Goal: Communication & Community: Answer question/provide support

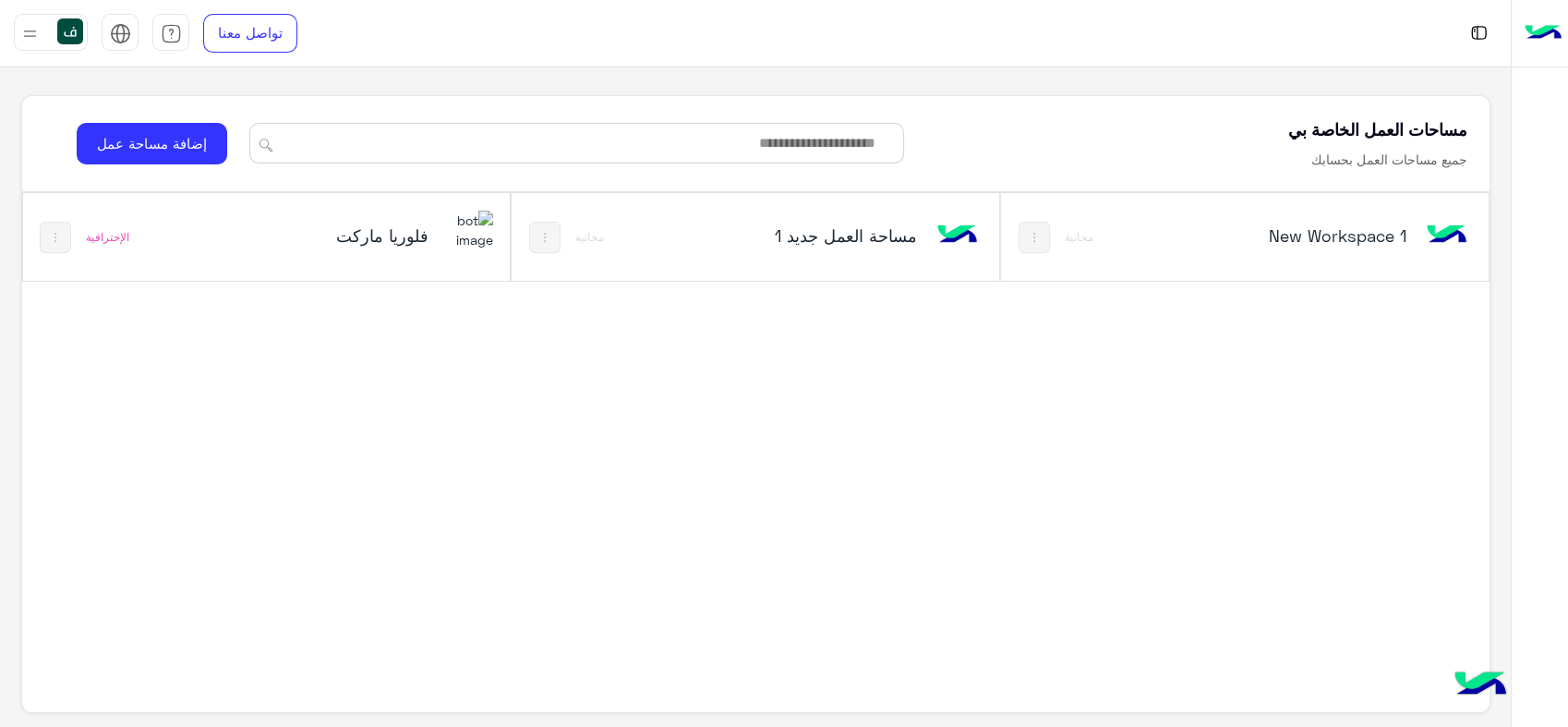
click at [553, 236] on img at bounding box center [545, 237] width 15 height 15
click at [307, 244] on div at bounding box center [784, 364] width 1568 height 727
click at [389, 249] on div "فلوريا ماركت" at bounding box center [356, 237] width 272 height 54
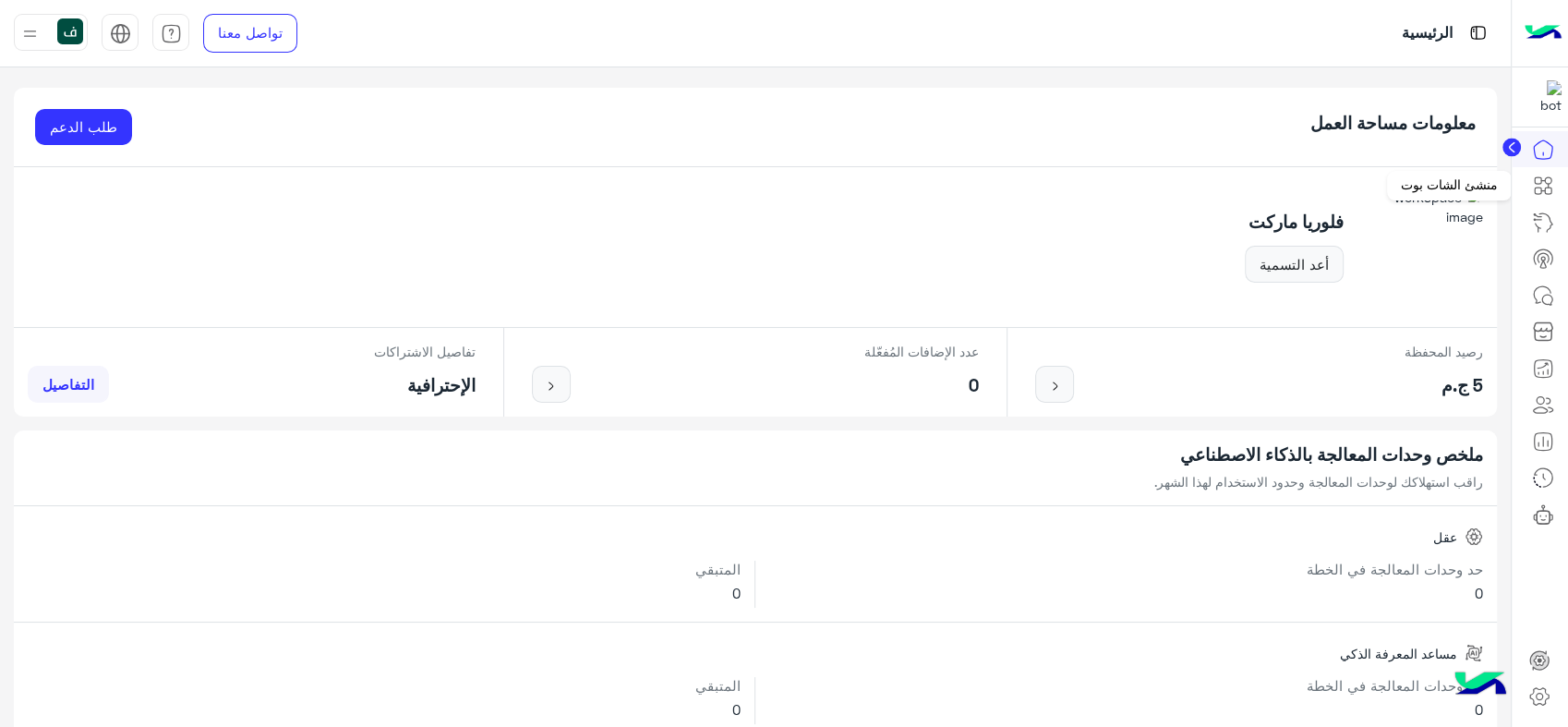
click at [1535, 192] on icon at bounding box center [1538, 190] width 6 height 6
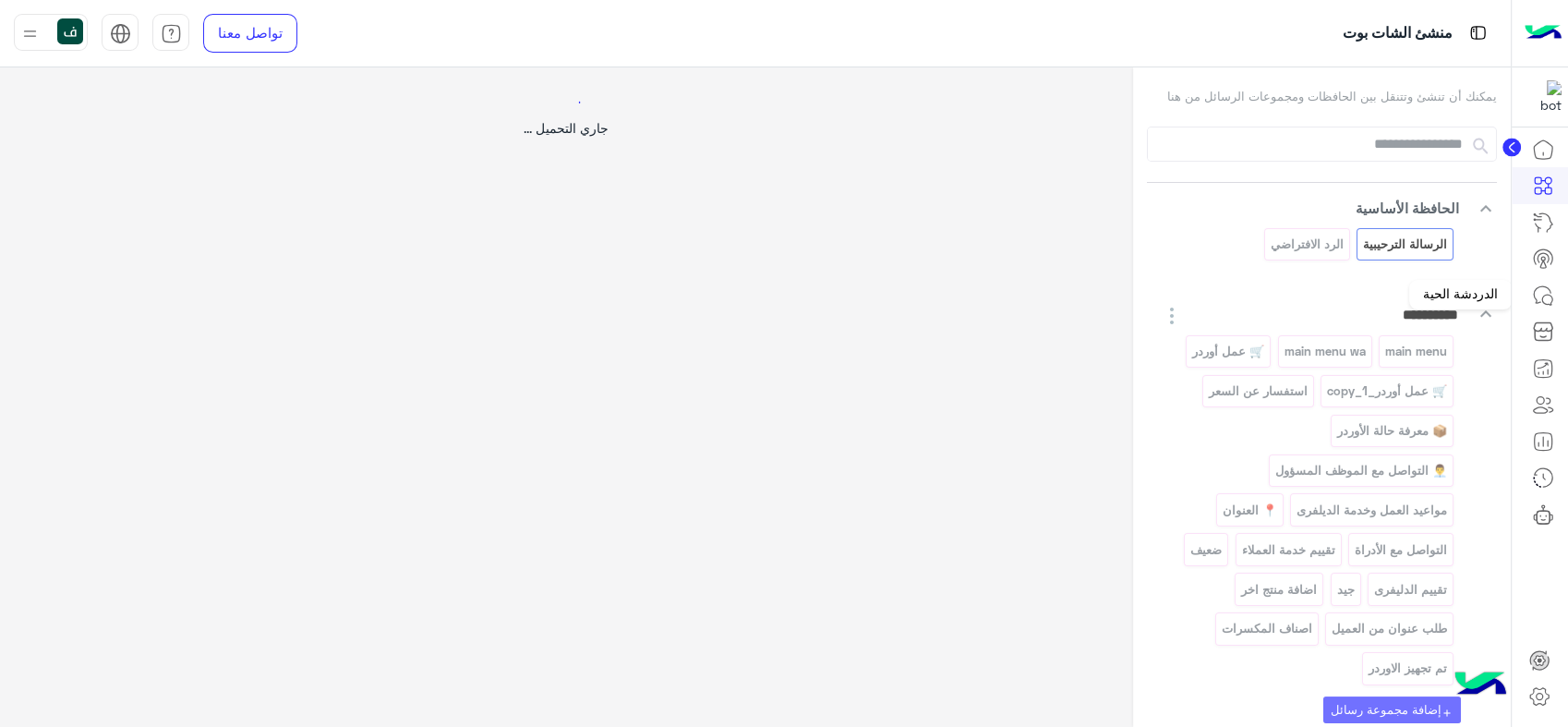
select select "*"
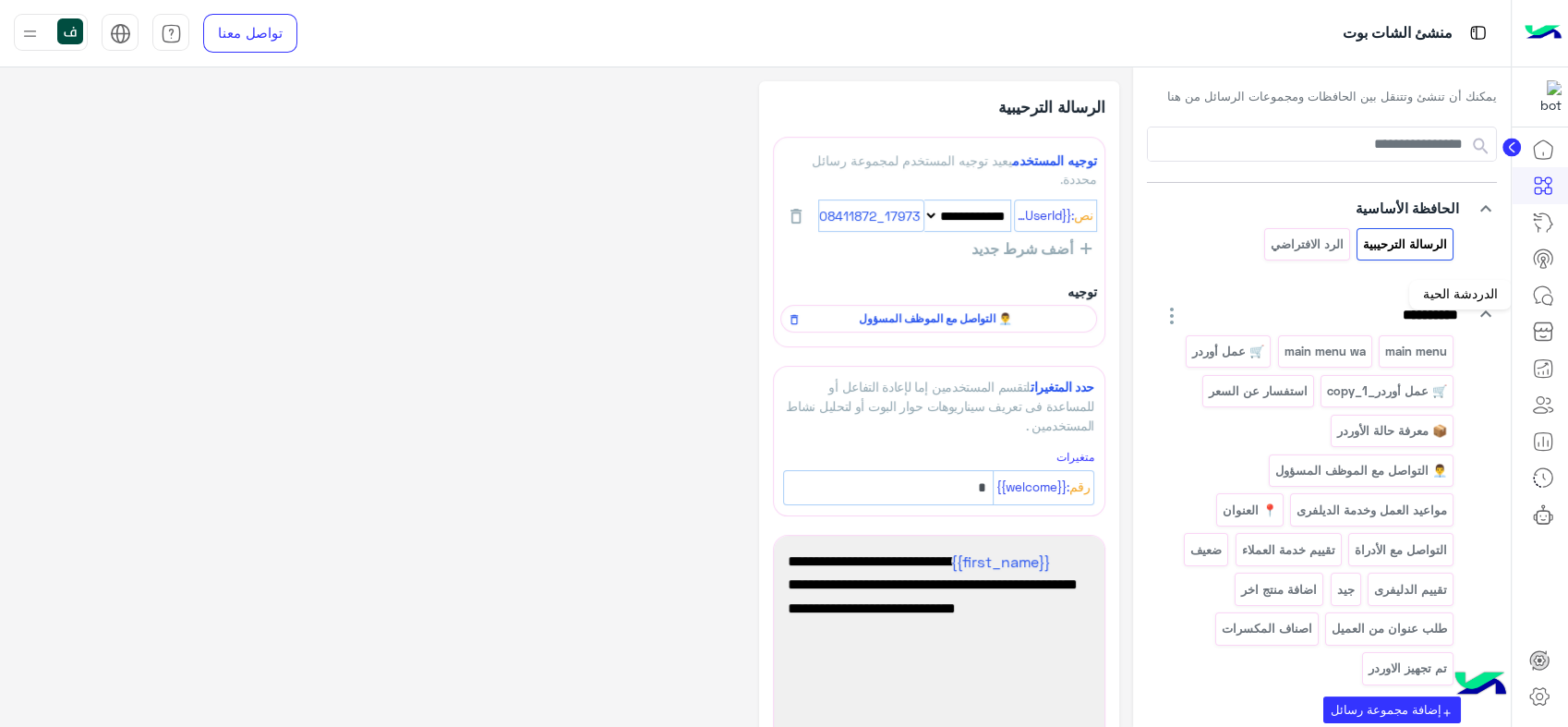
click at [1548, 296] on icon at bounding box center [1543, 296] width 22 height 22
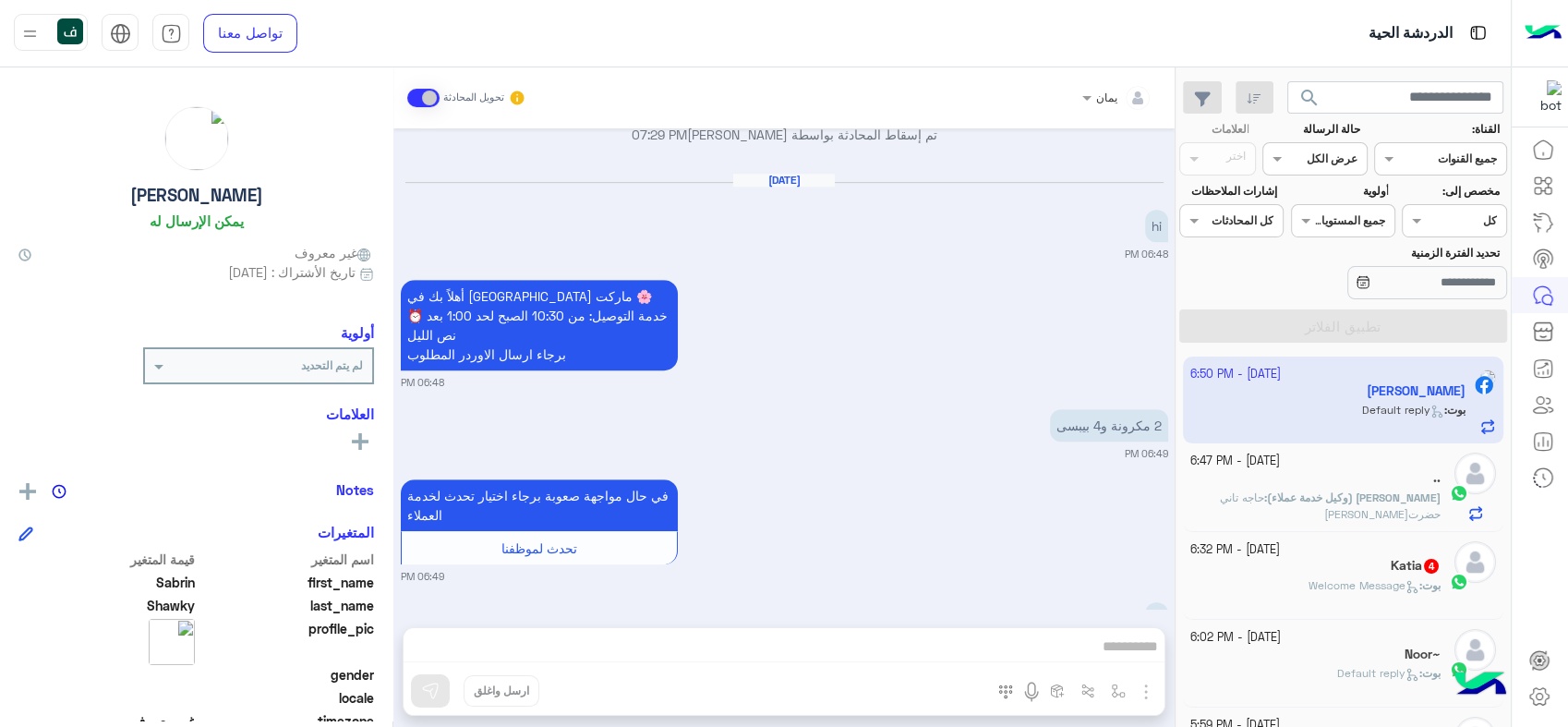
scroll to position [1247, 0]
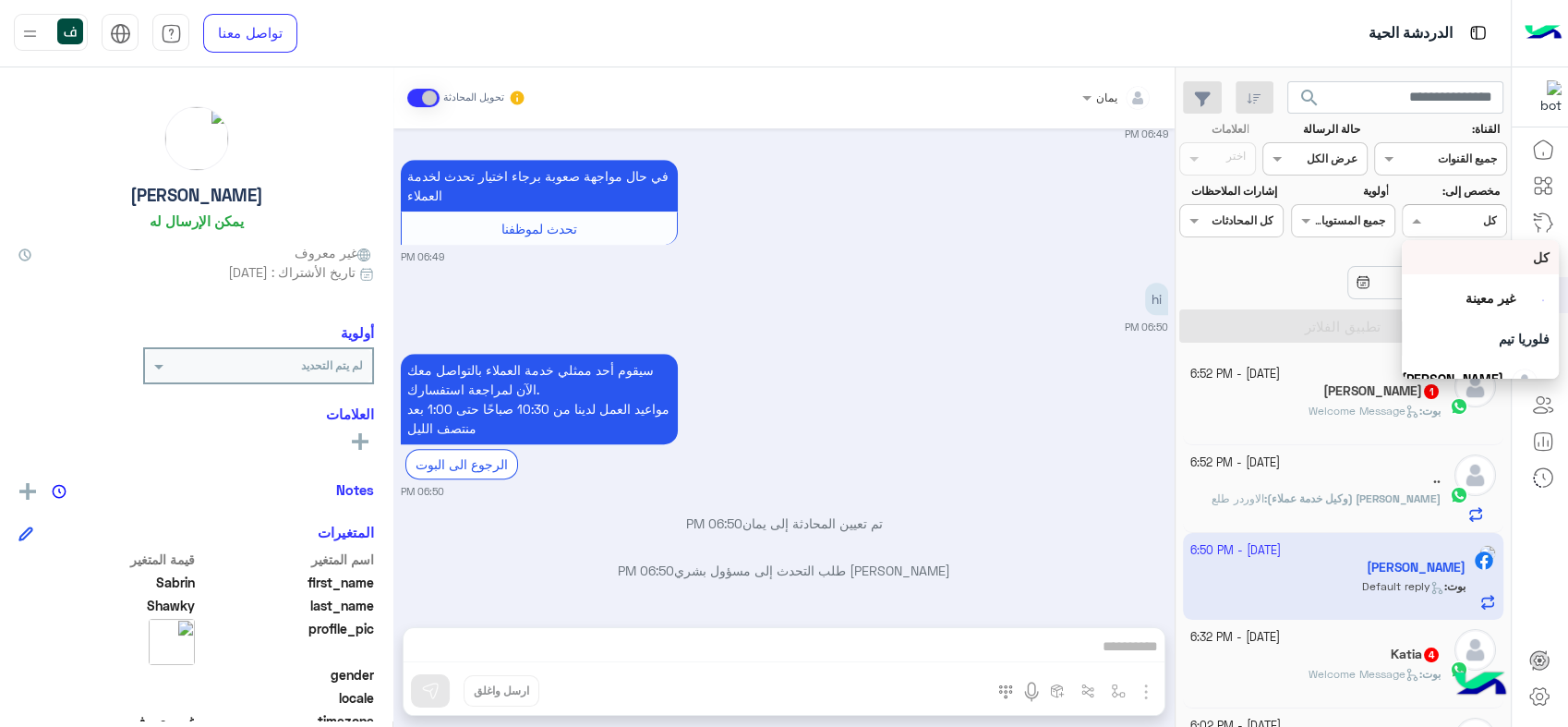
click at [1420, 212] on span at bounding box center [1414, 219] width 23 height 19
click at [1428, 227] on div "Assigned on كل" at bounding box center [1465, 220] width 80 height 17
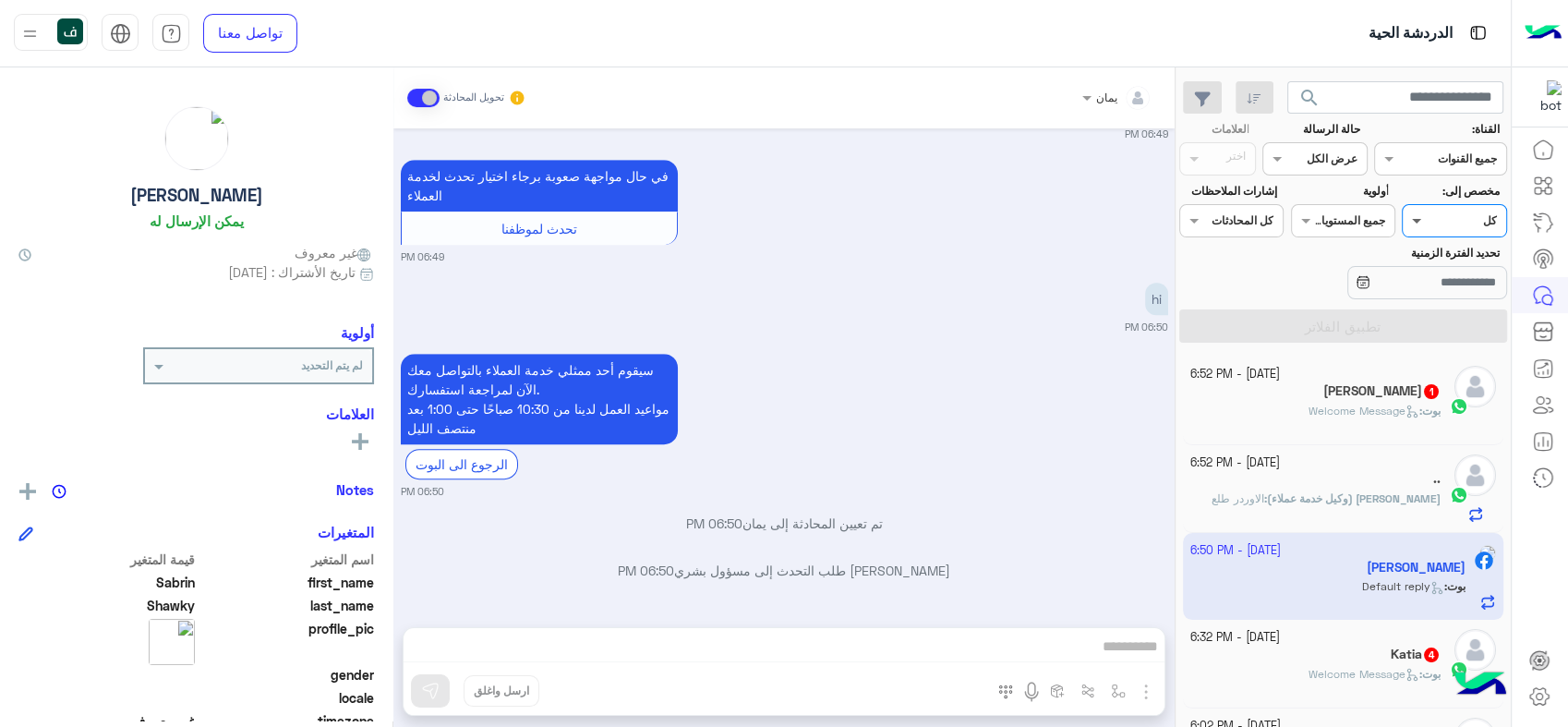
click at [1424, 229] on span at bounding box center [1414, 219] width 23 height 19
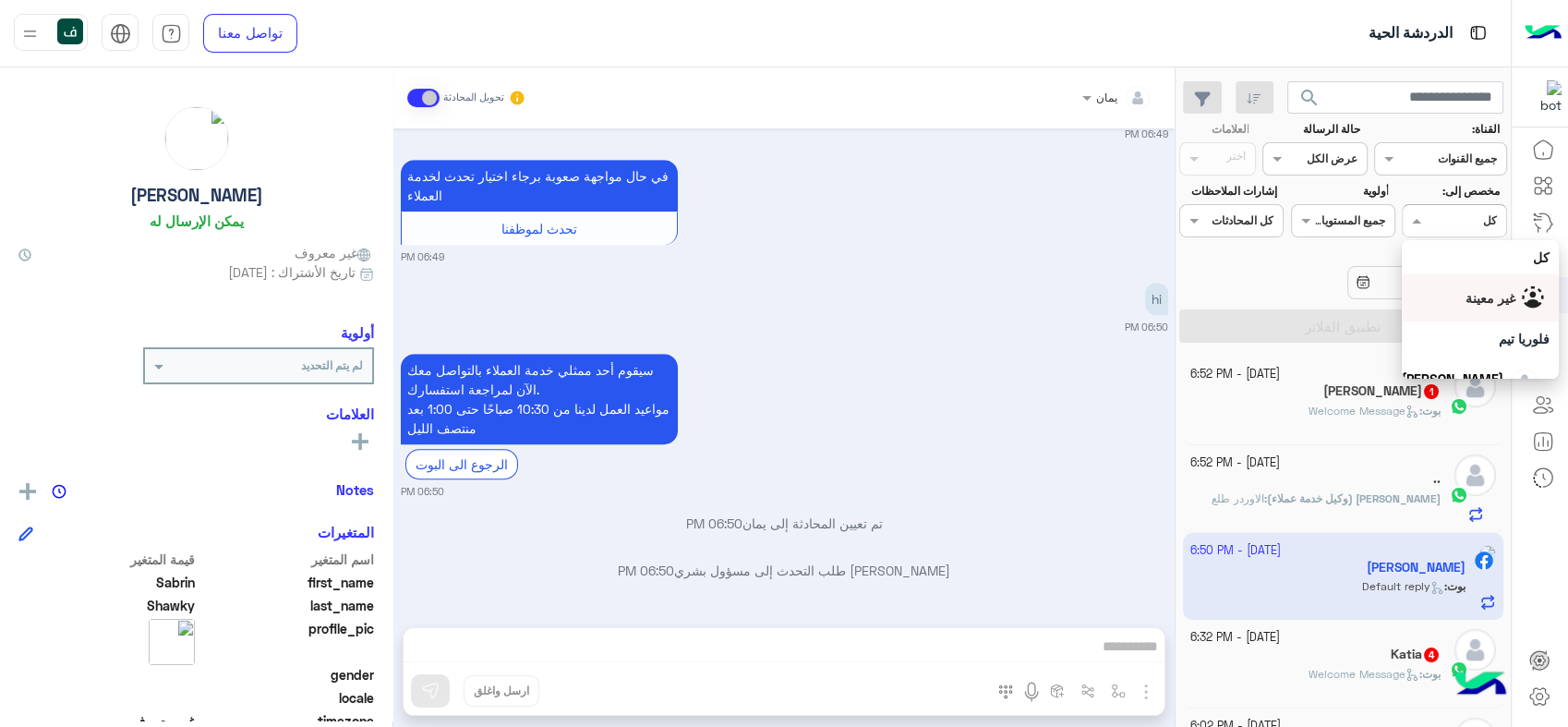
click at [1464, 295] on span "غير معينة" at bounding box center [1489, 298] width 50 height 16
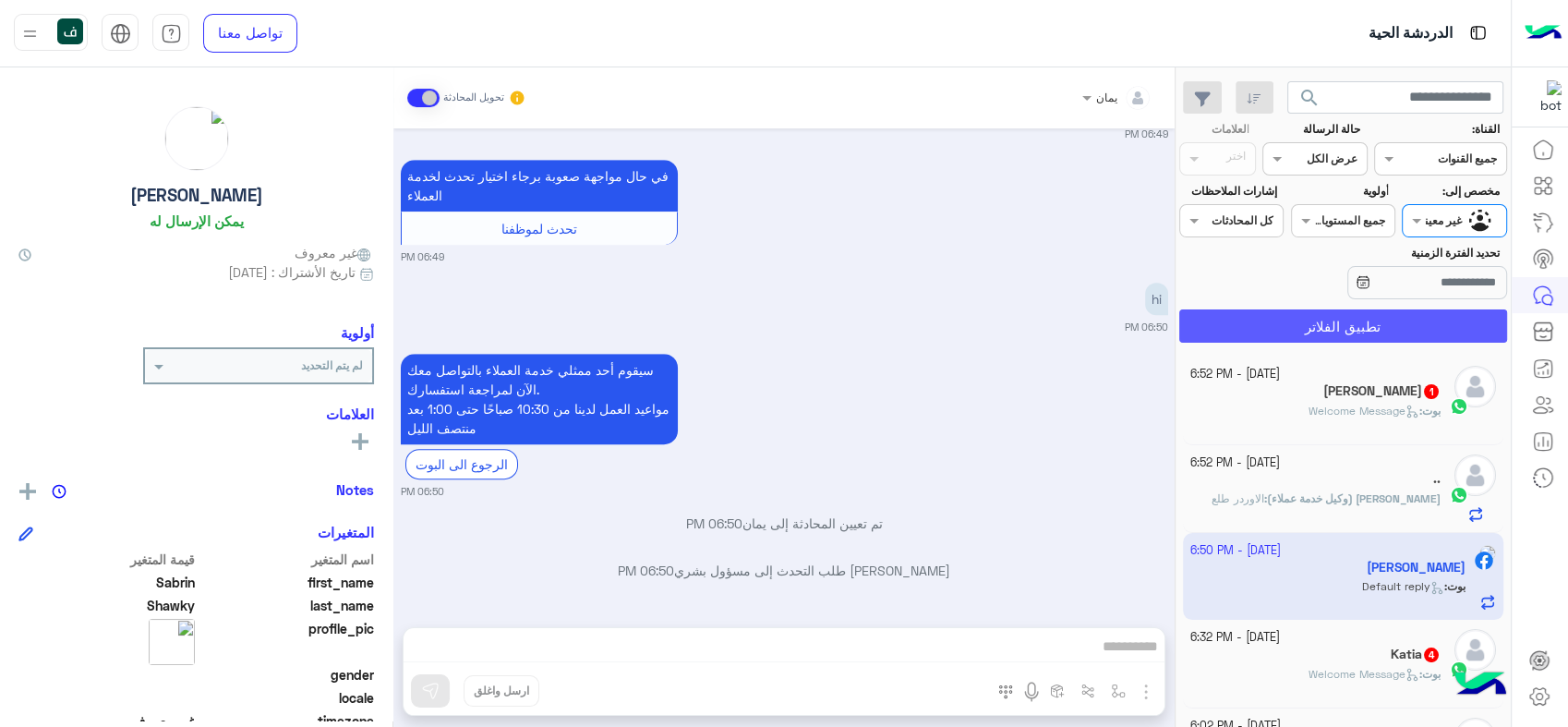
click at [1374, 333] on button "تطبيق الفلاتر" at bounding box center [1342, 326] width 328 height 33
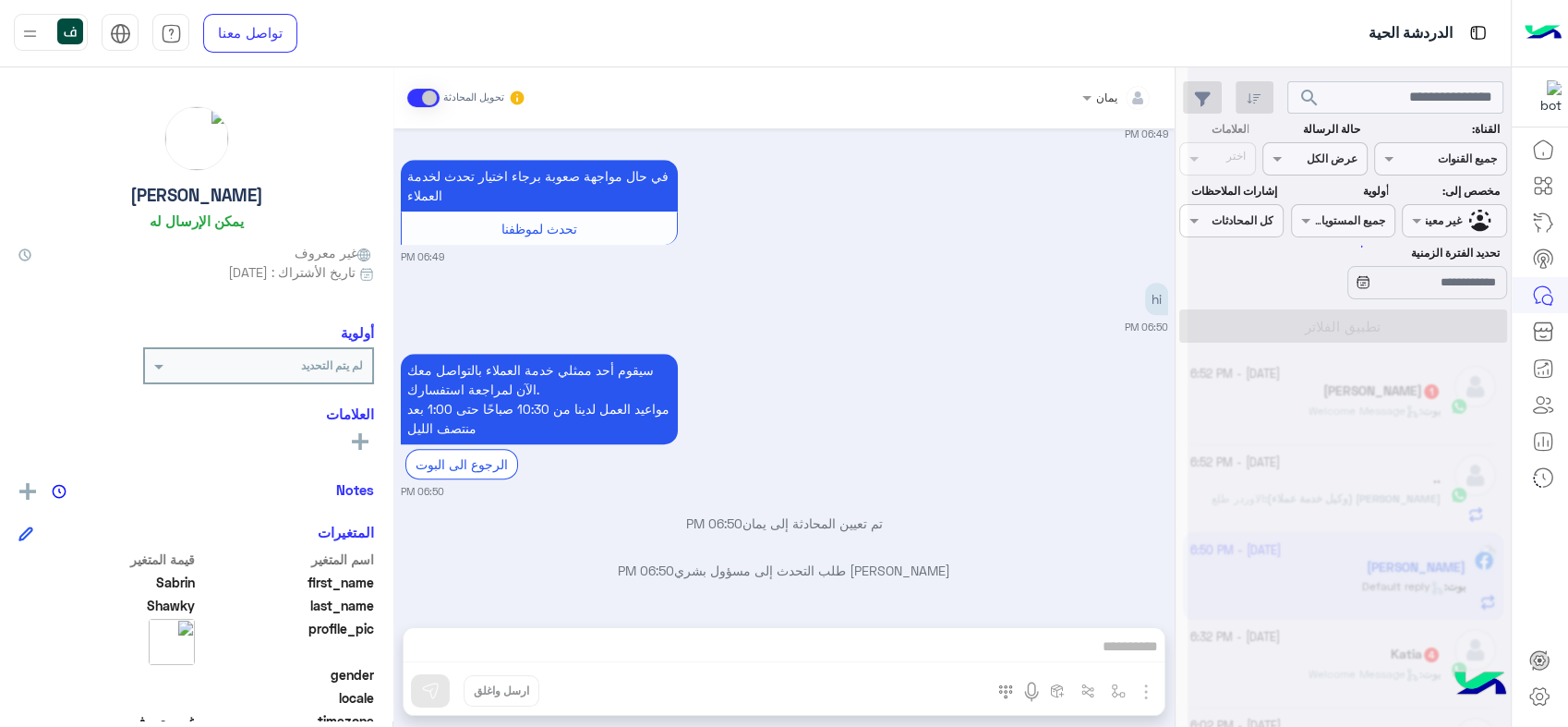
scroll to position [0, 0]
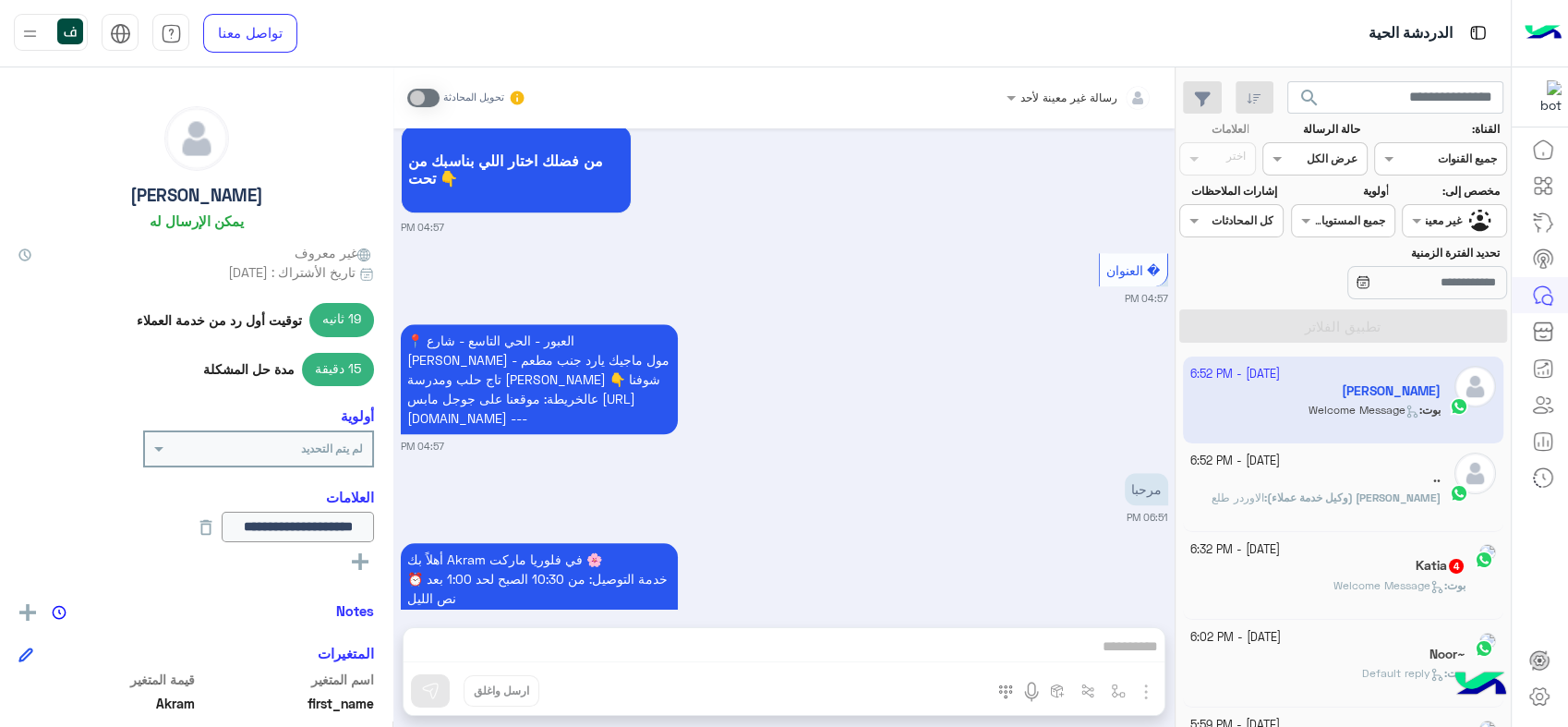
scroll to position [1737, 0]
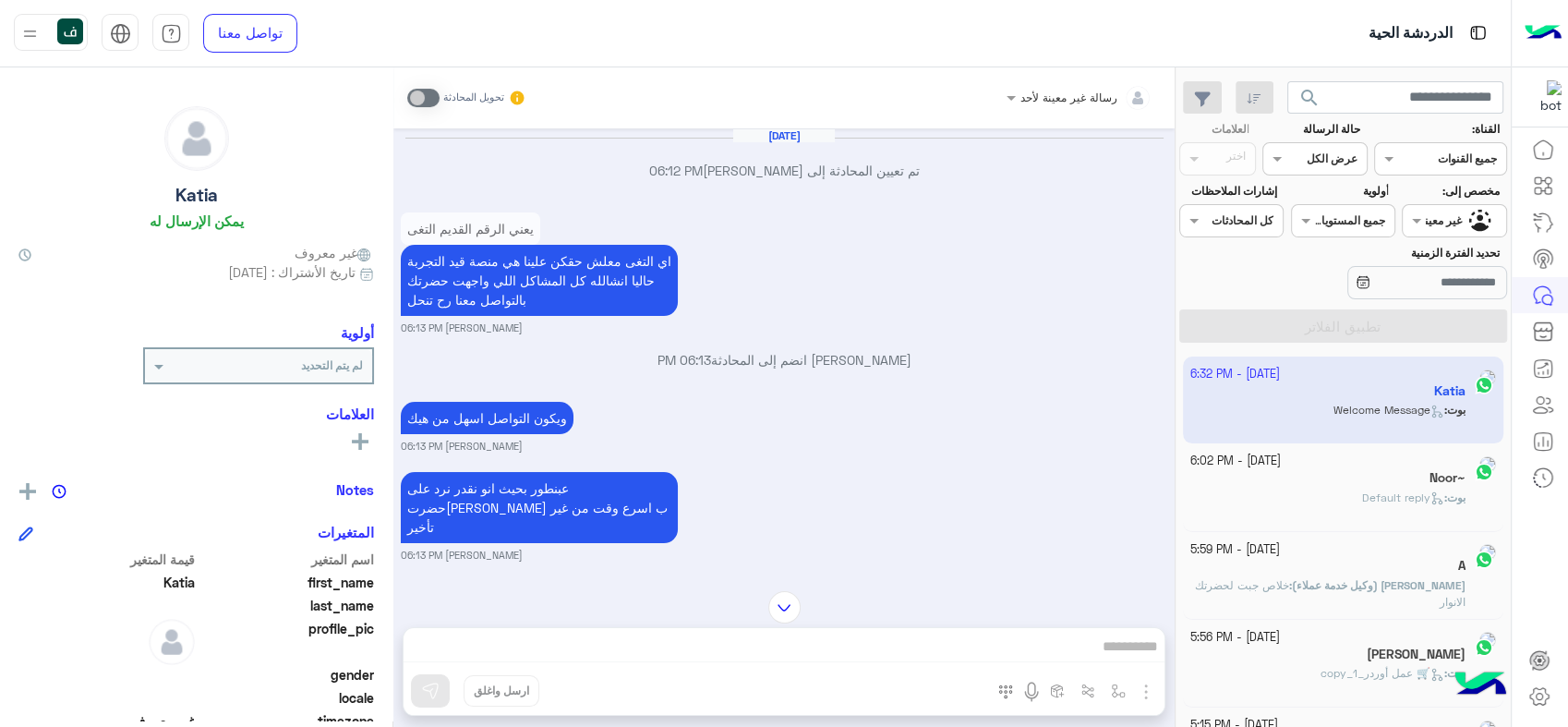
scroll to position [3221, 0]
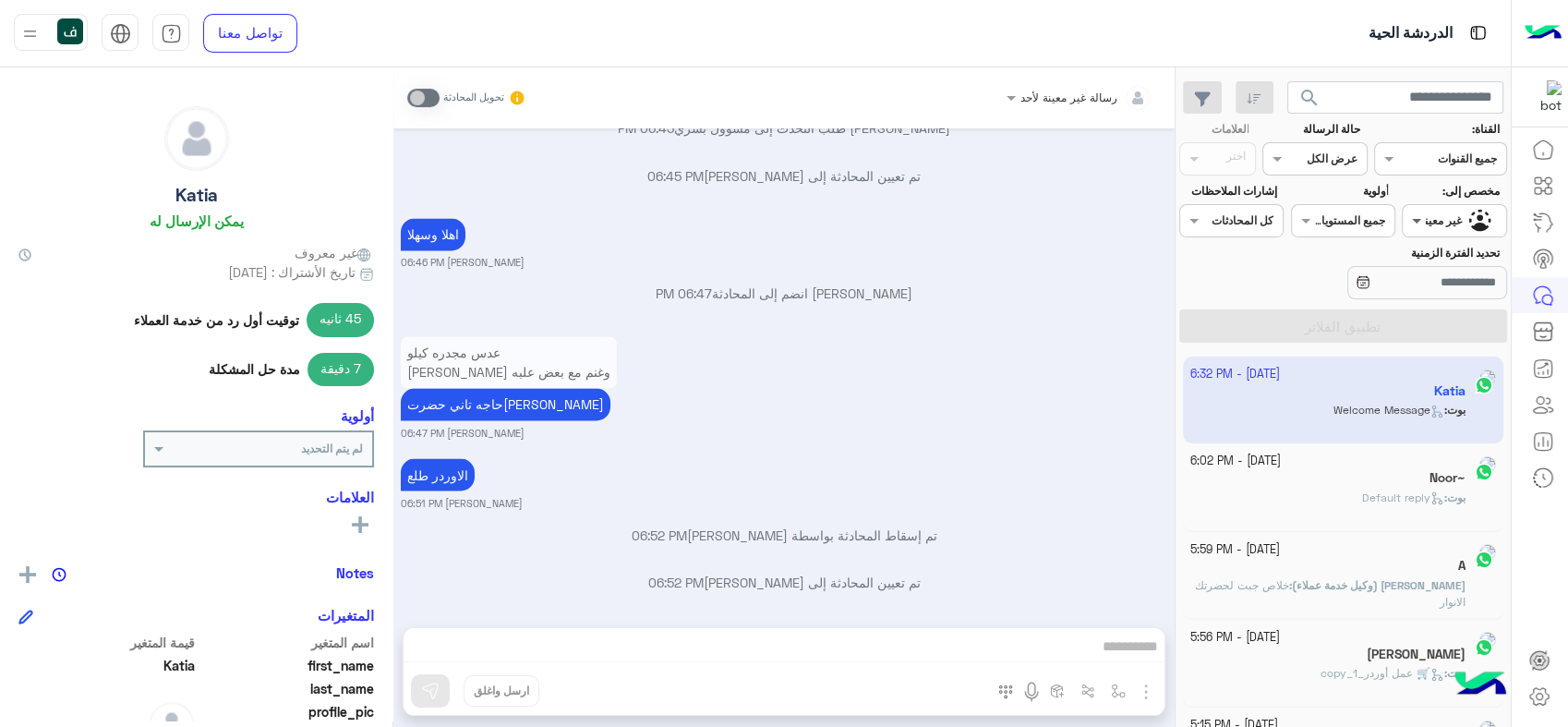
click at [1425, 224] on span at bounding box center [1414, 219] width 23 height 19
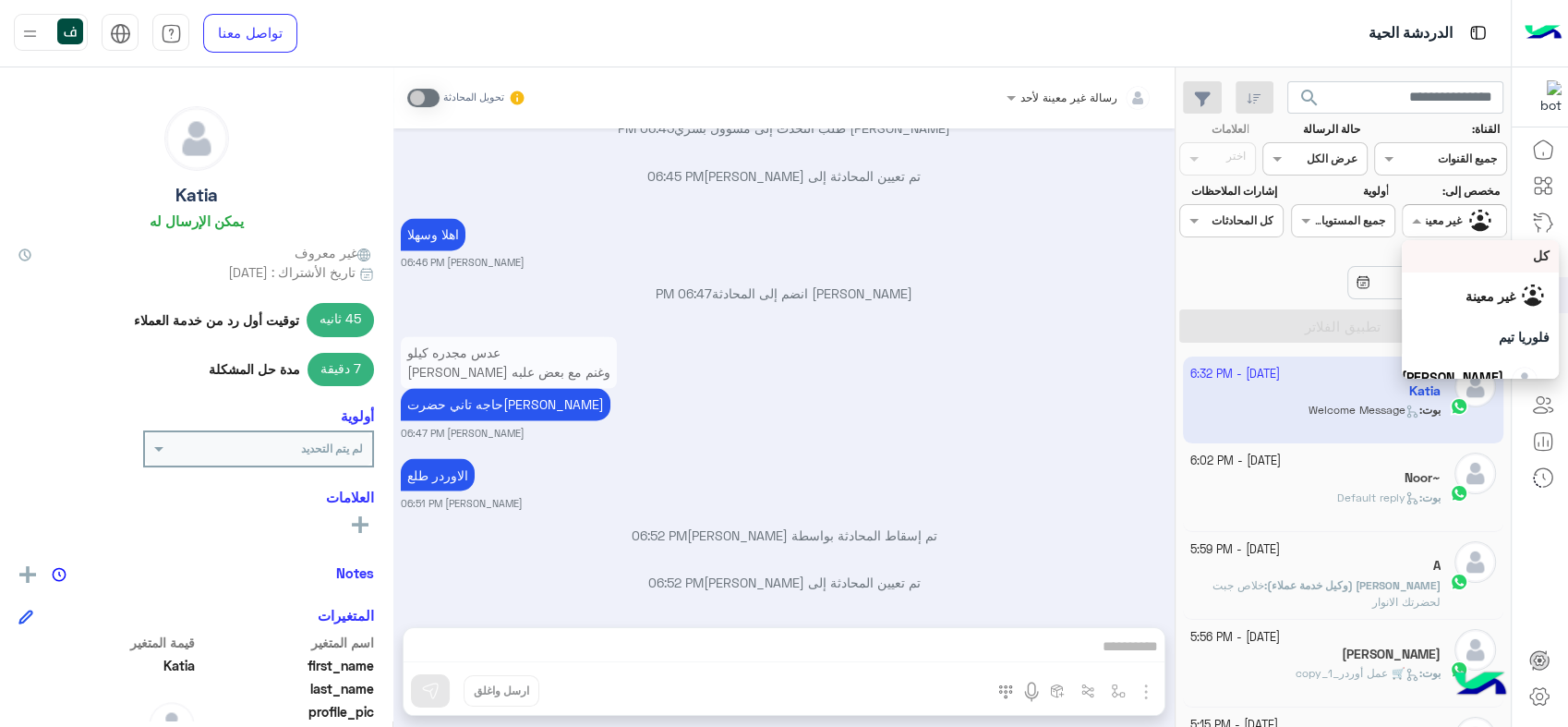
scroll to position [0, 0]
click at [1456, 259] on div "كل" at bounding box center [1479, 257] width 138 height 19
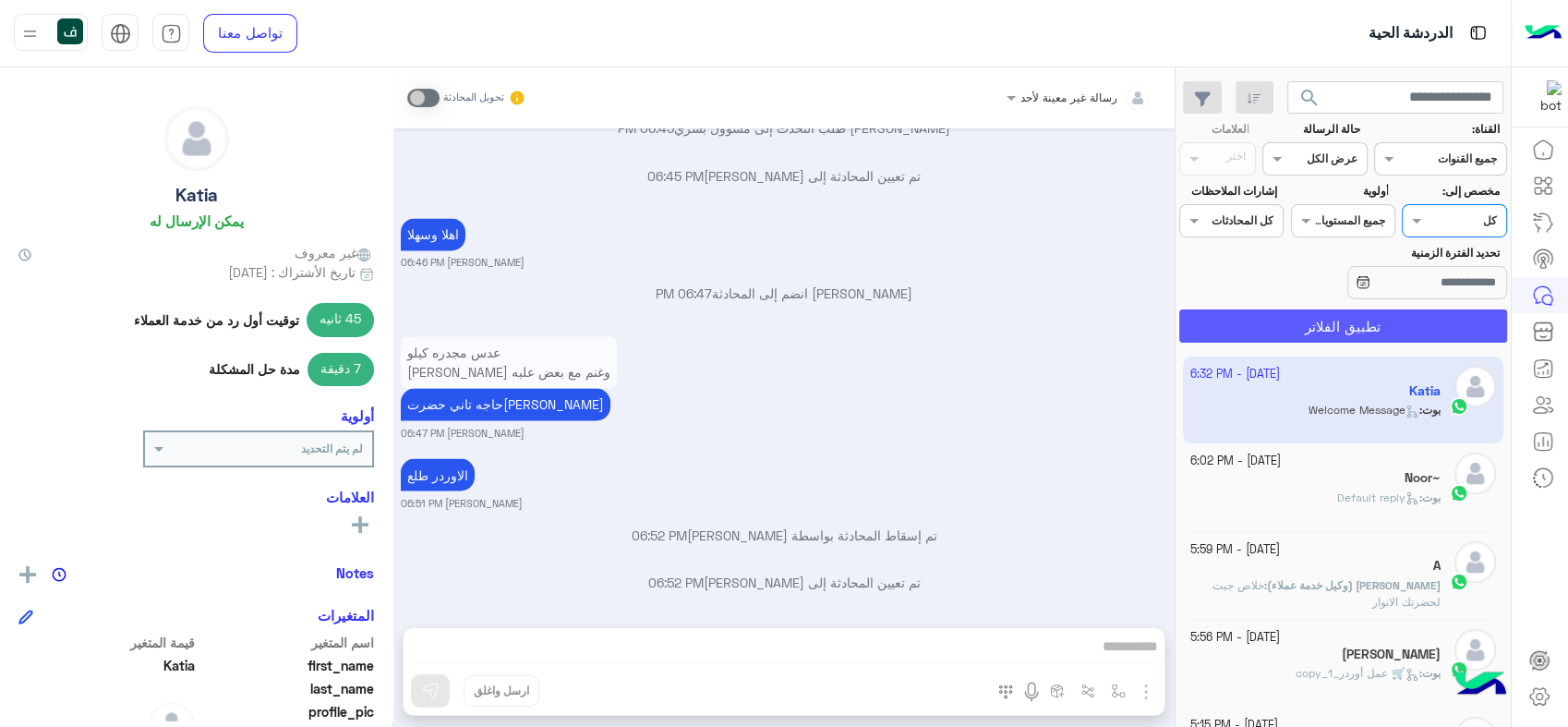
click at [1366, 318] on button "تطبيق الفلاتر" at bounding box center [1342, 326] width 328 height 33
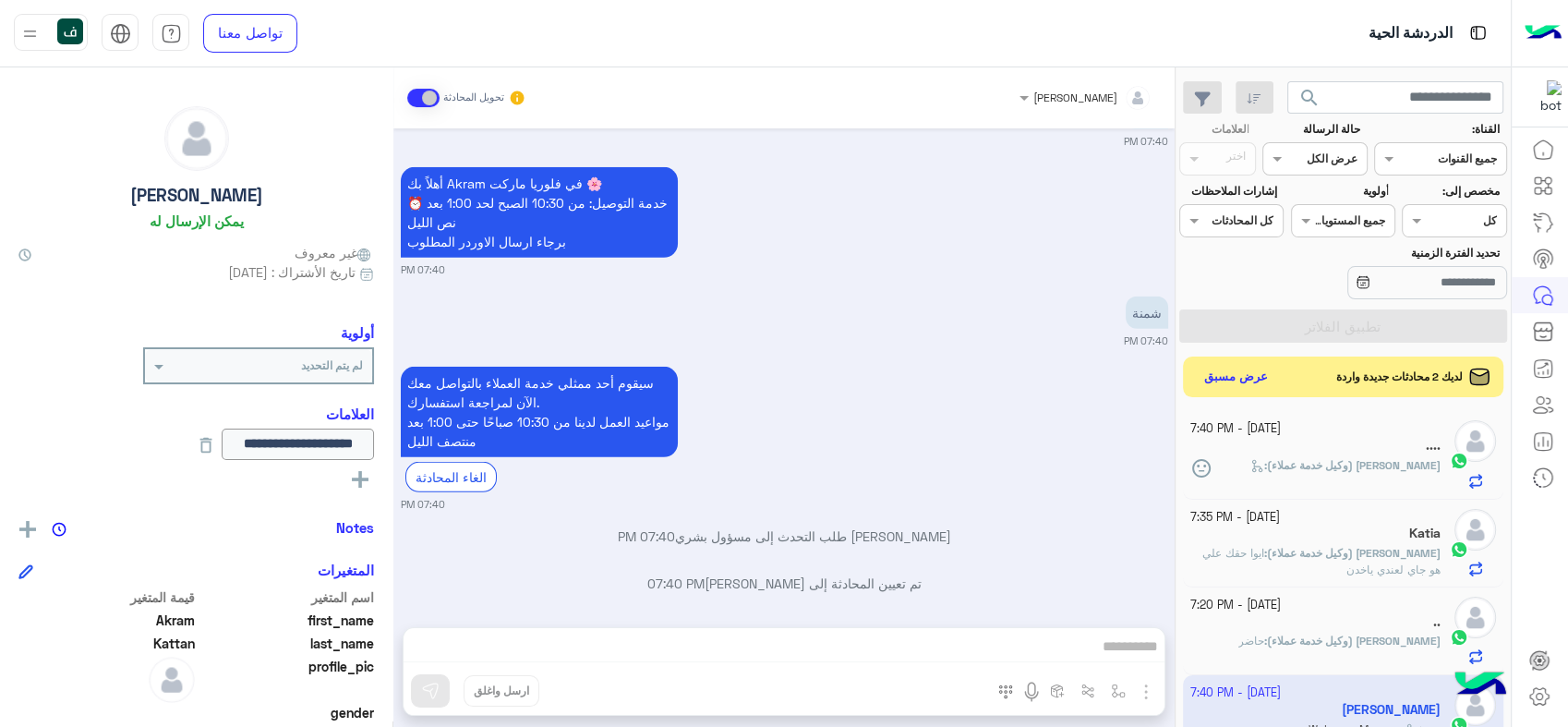
scroll to position [5894, 0]
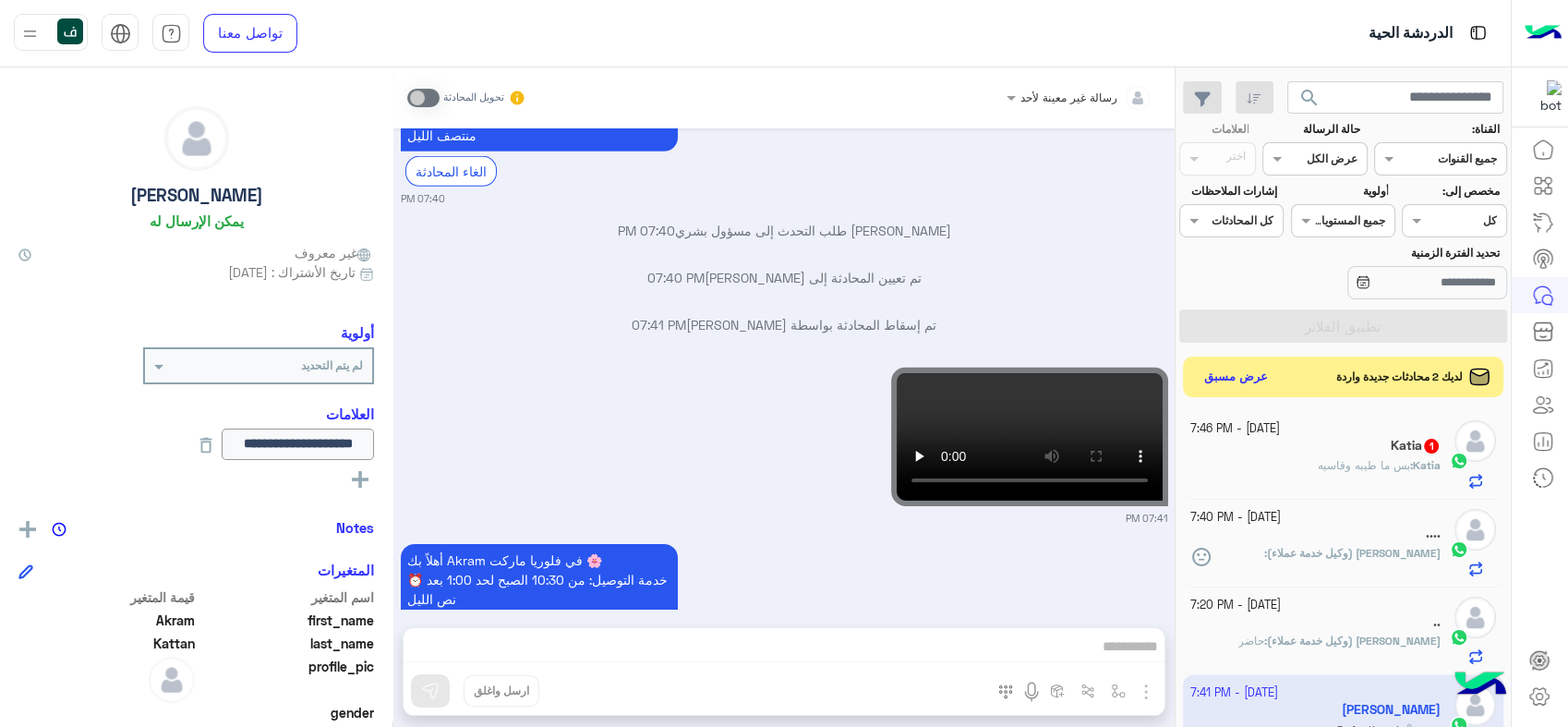
click at [1303, 102] on span "search" at bounding box center [1309, 98] width 22 height 22
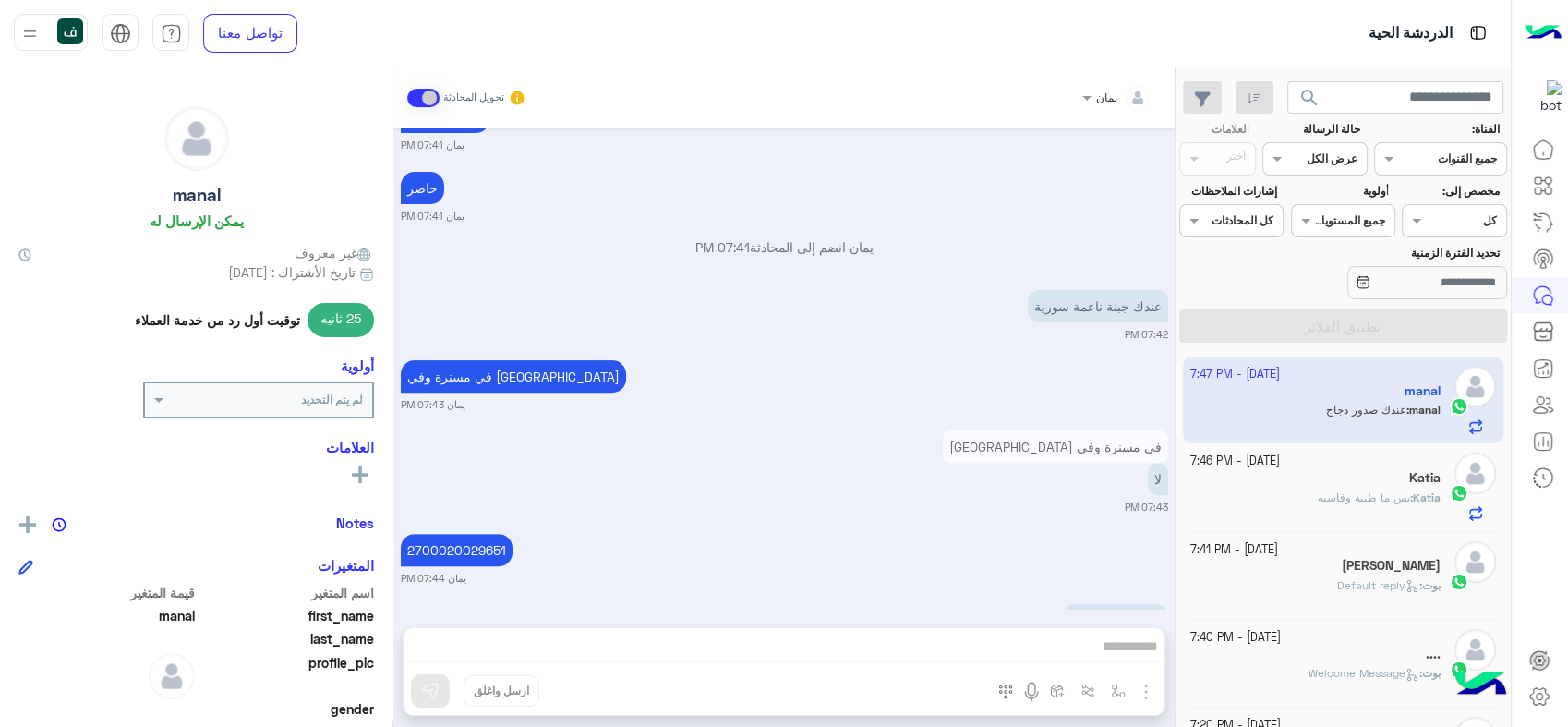
scroll to position [673, 0]
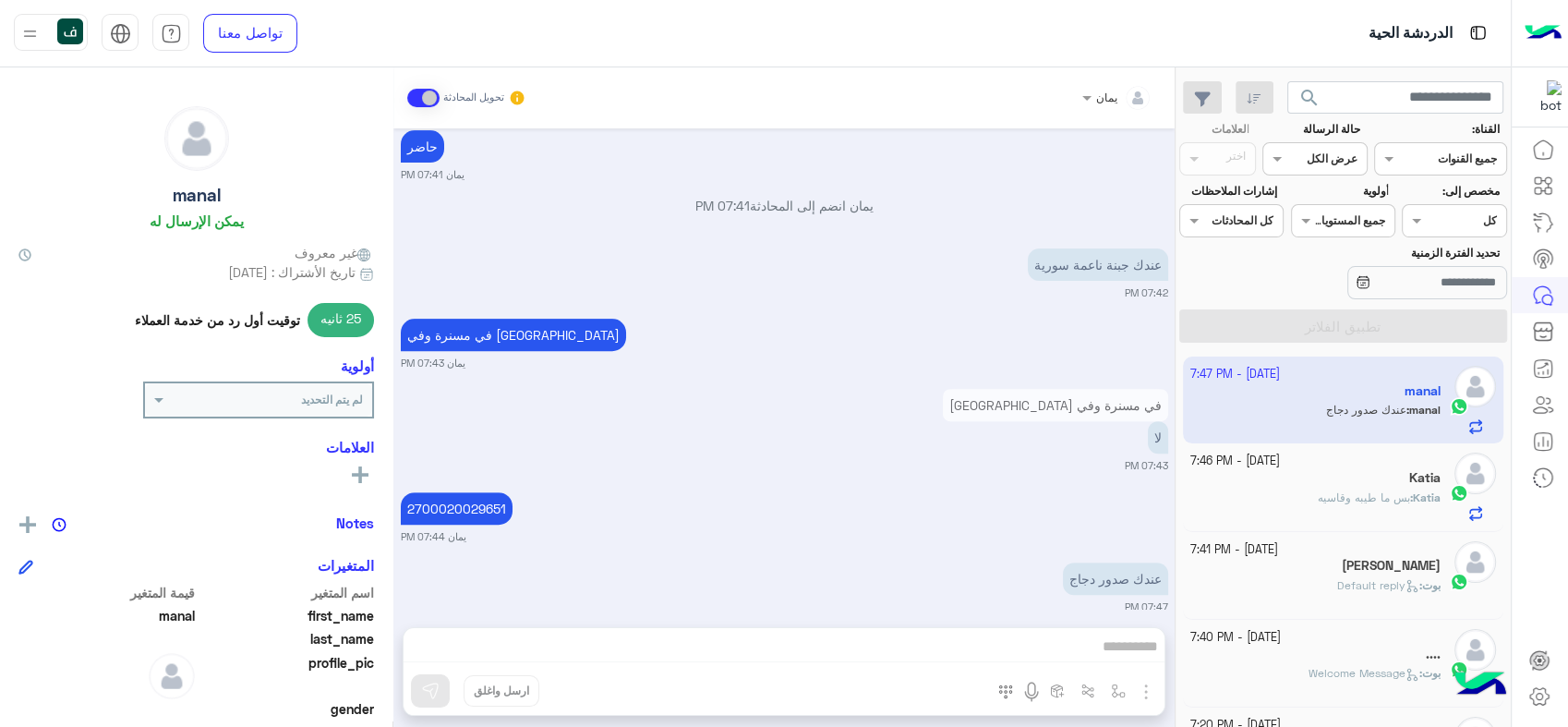
click at [984, 635] on div "يمان تحويل المحادثة [DATE] السلام عليكم 07:38 PM أهلاً بك manal في [GEOGRAPHIC_…" at bounding box center [784, 401] width 782 height 667
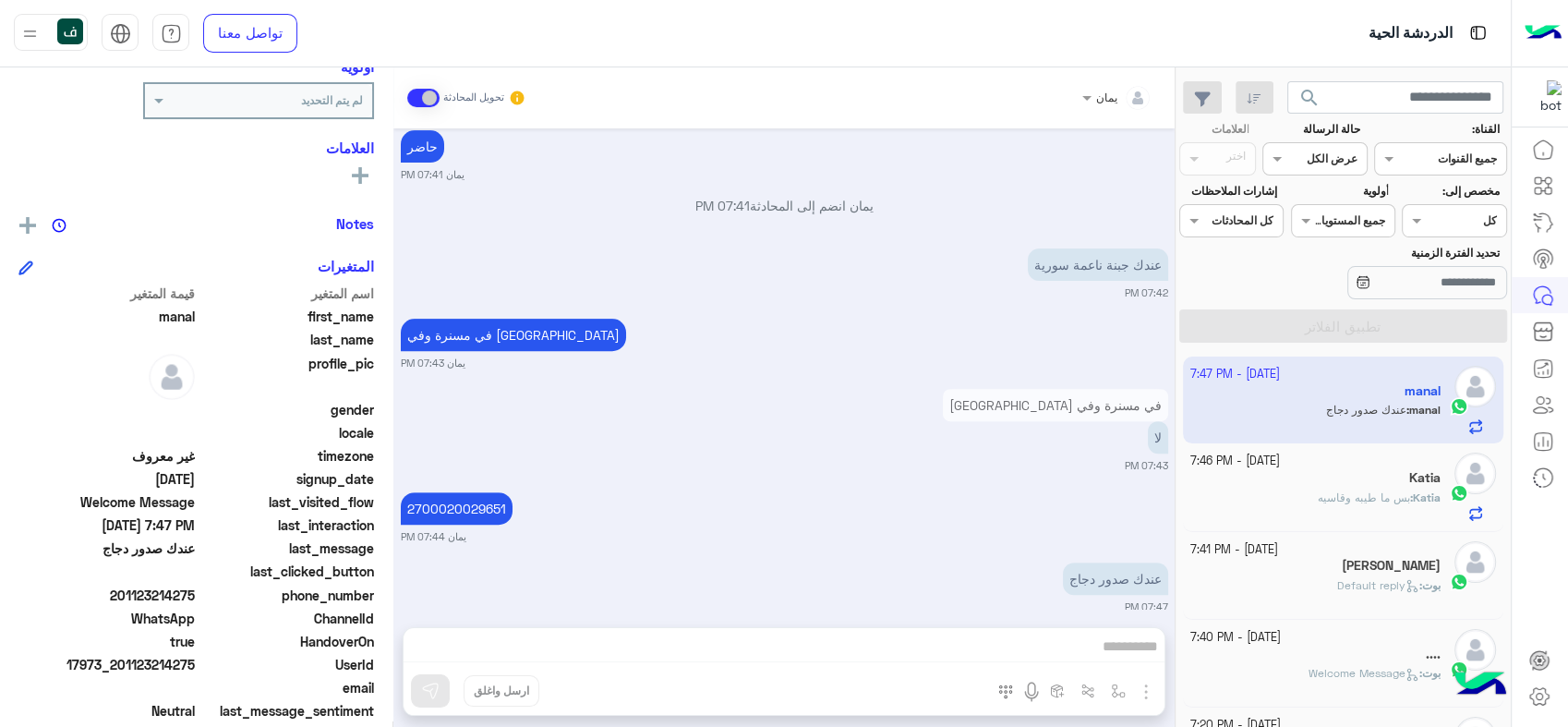
scroll to position [308, 0]
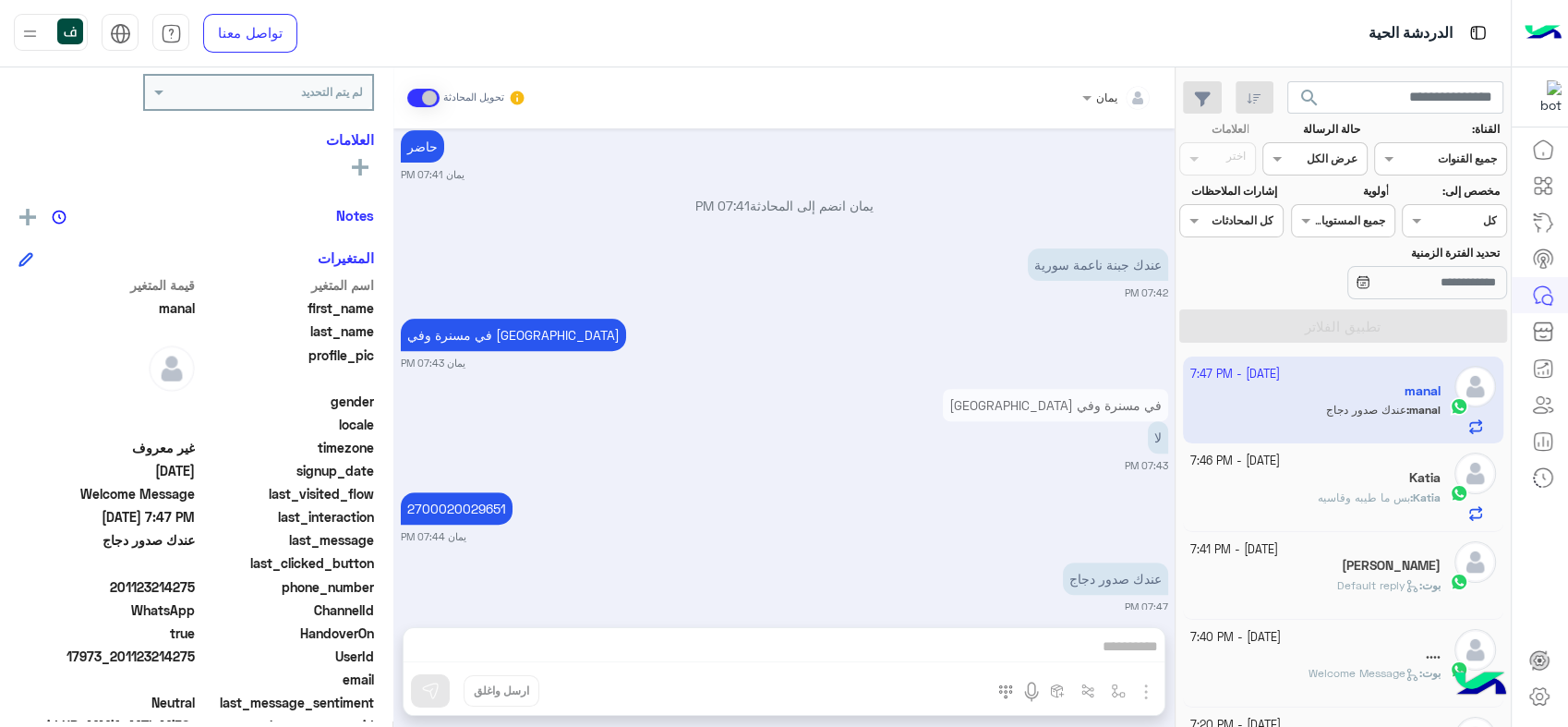
click at [1310, 91] on span "search" at bounding box center [1309, 98] width 22 height 22
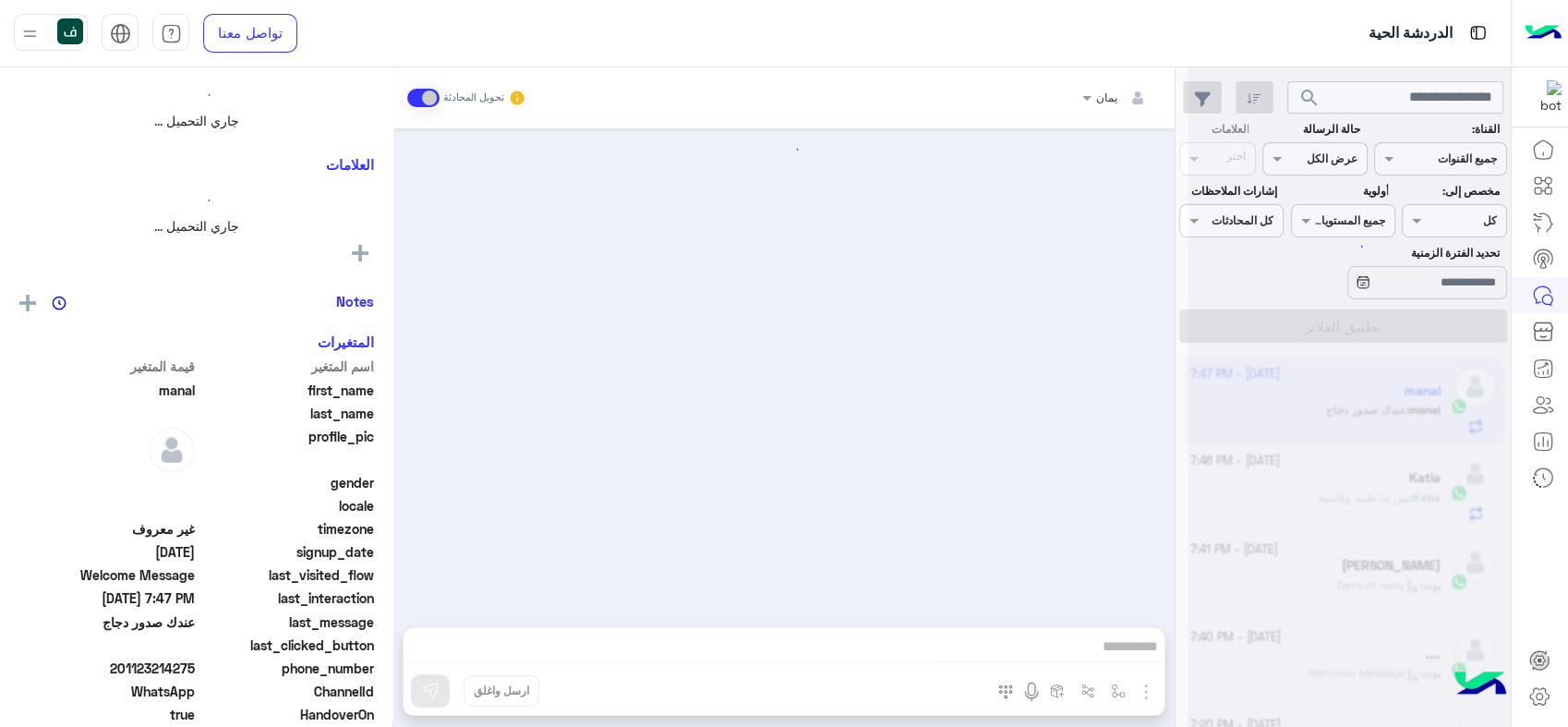
scroll to position [673, 0]
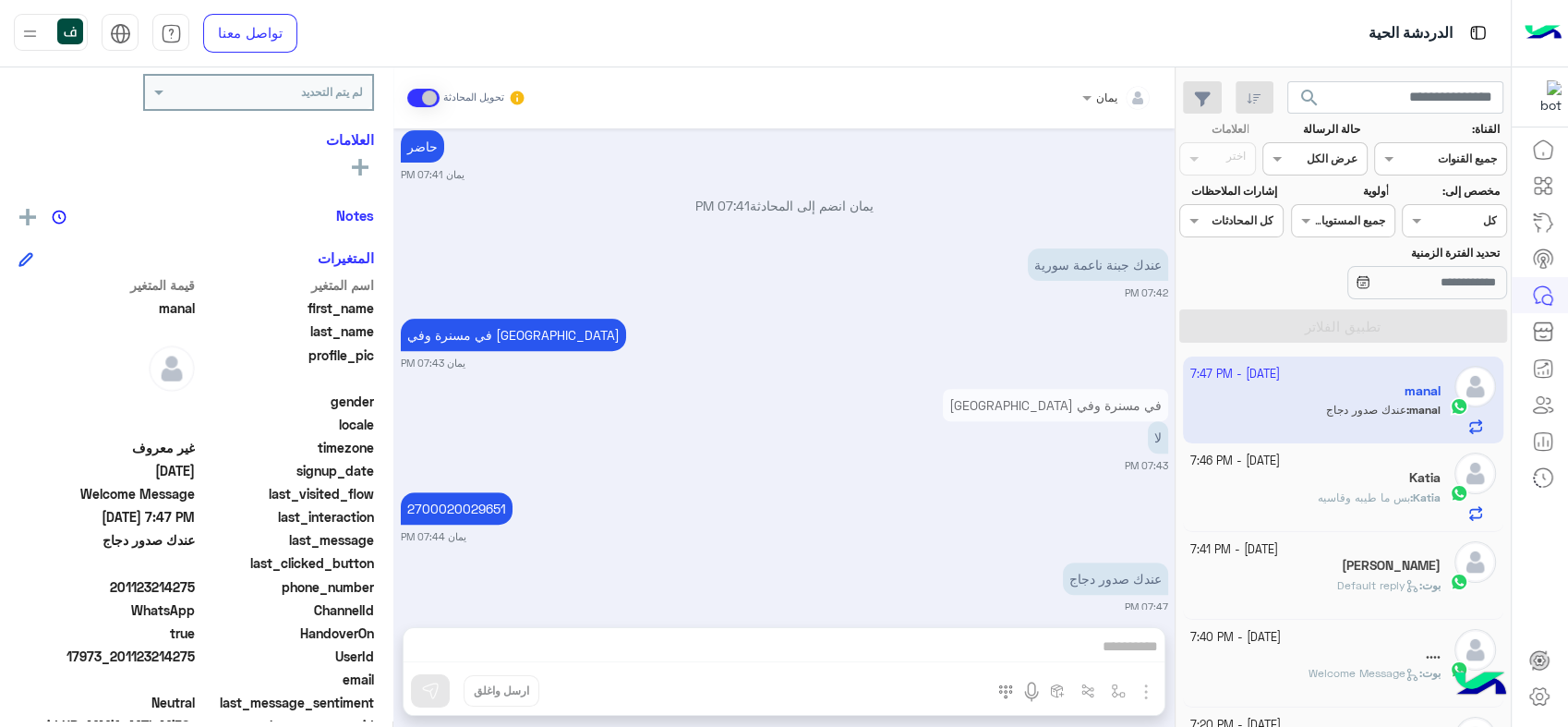
click at [1315, 92] on span "search" at bounding box center [1309, 98] width 22 height 22
click at [1319, 96] on button "search" at bounding box center [1309, 102] width 45 height 40
click at [1300, 95] on span "search" at bounding box center [1309, 98] width 22 height 22
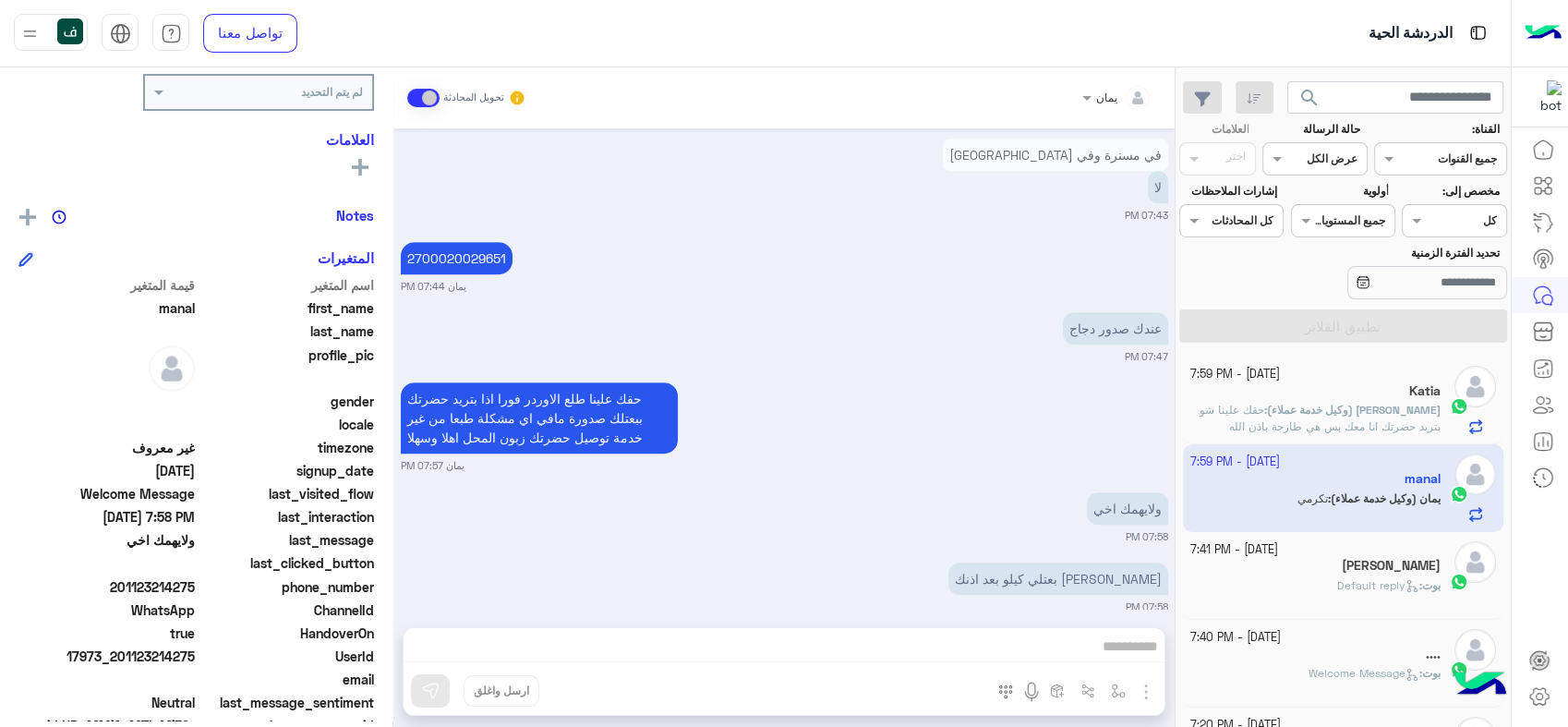
scroll to position [995, 0]
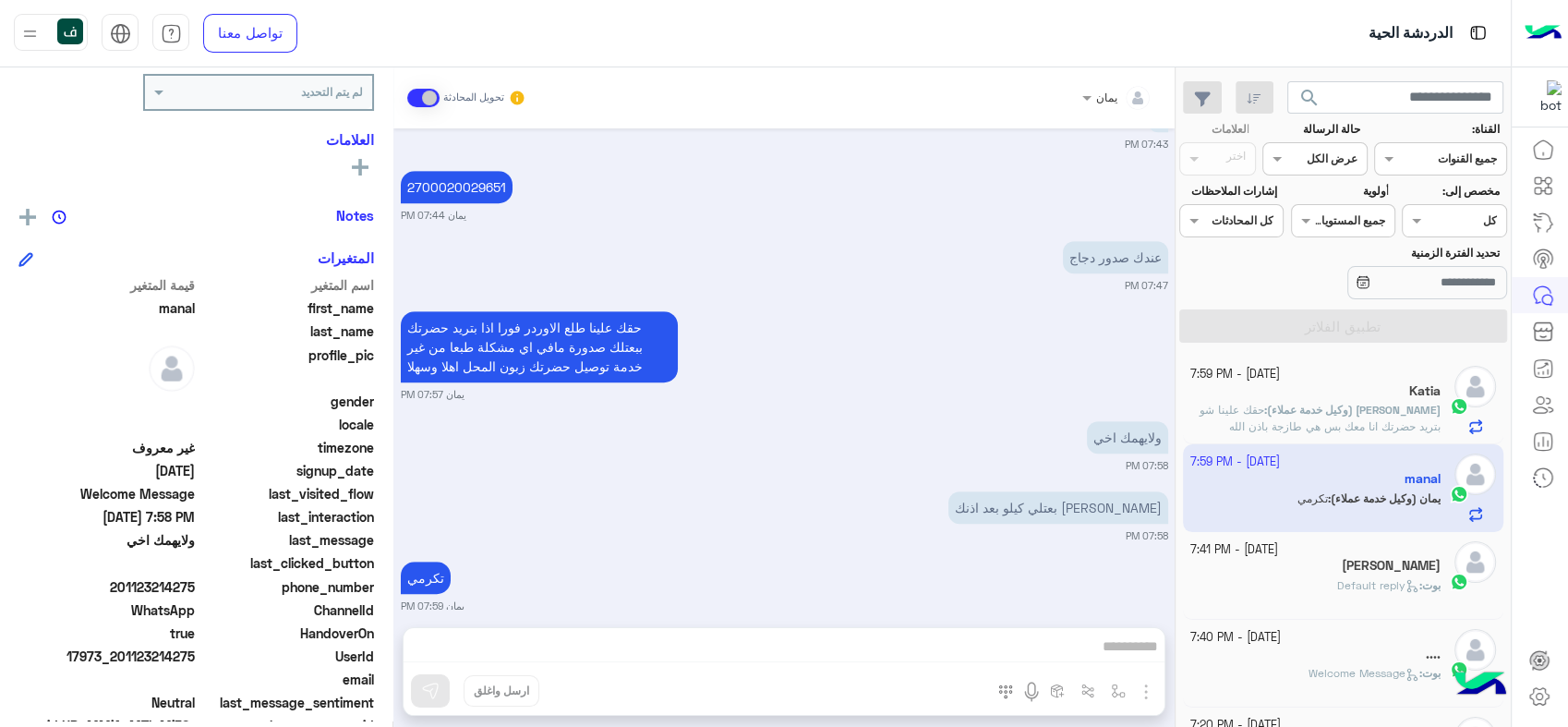
click at [1300, 90] on span "search" at bounding box center [1309, 98] width 22 height 22
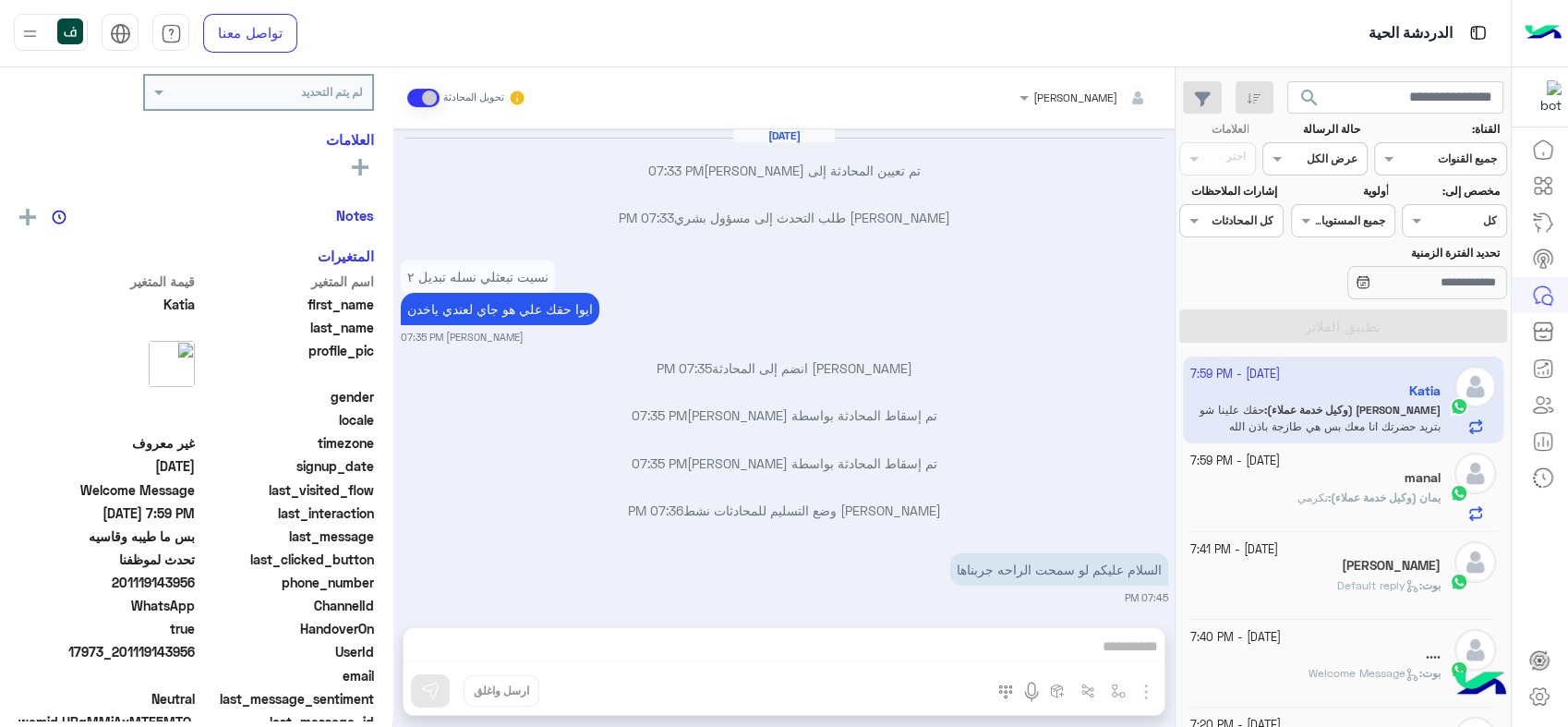
scroll to position [848, 0]
